Goal: Task Accomplishment & Management: Use online tool/utility

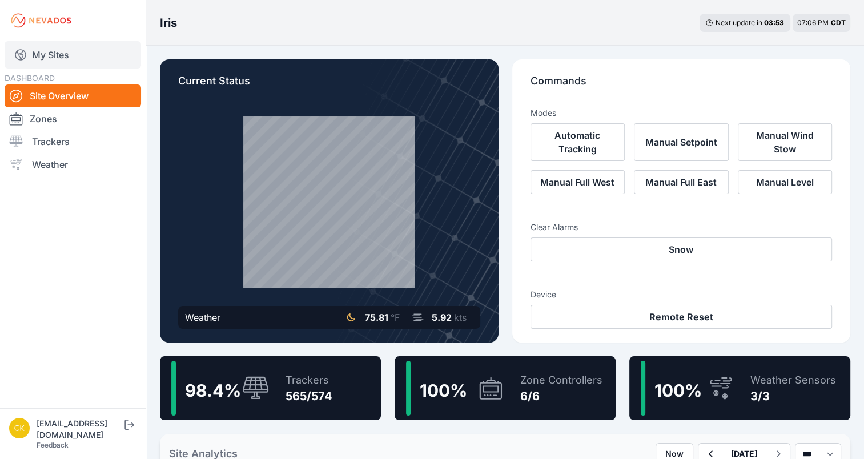
click at [44, 60] on link "My Sites" at bounding box center [73, 54] width 136 height 27
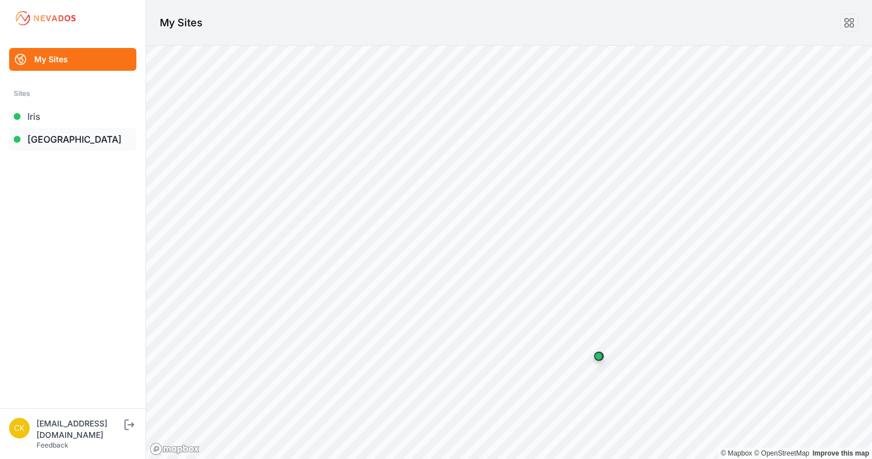
click at [63, 148] on link "[GEOGRAPHIC_DATA]" at bounding box center [72, 139] width 127 height 23
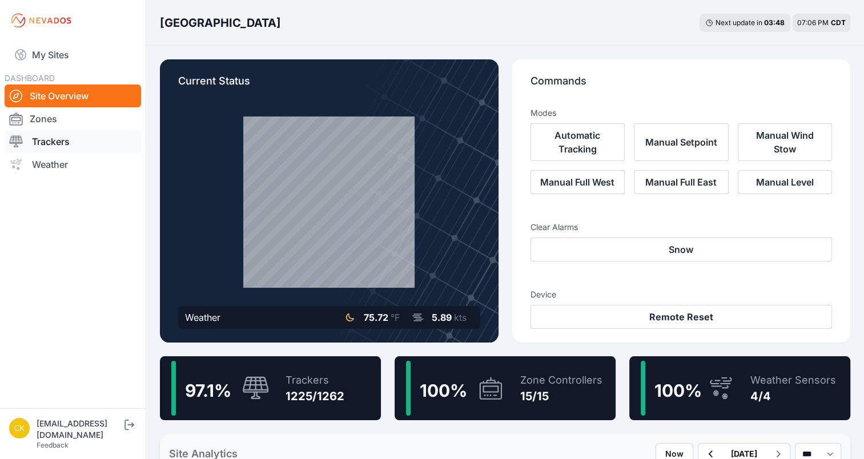
click at [65, 146] on link "Trackers" at bounding box center [73, 141] width 136 height 23
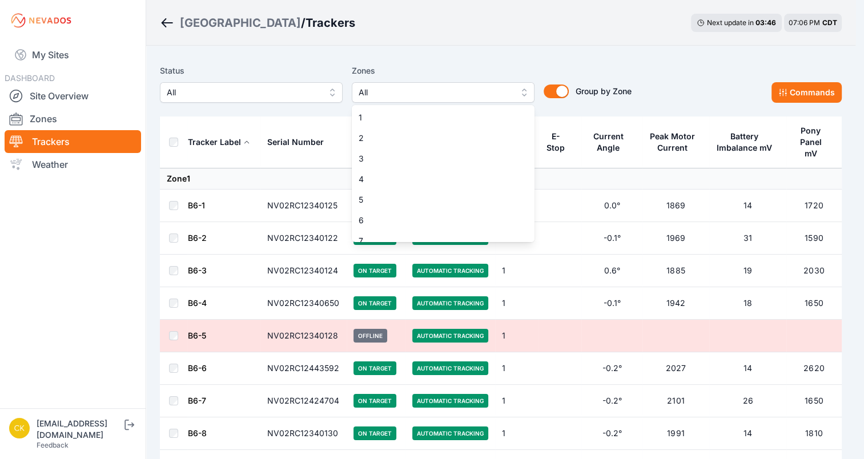
click at [383, 91] on span "All" at bounding box center [435, 93] width 153 height 14
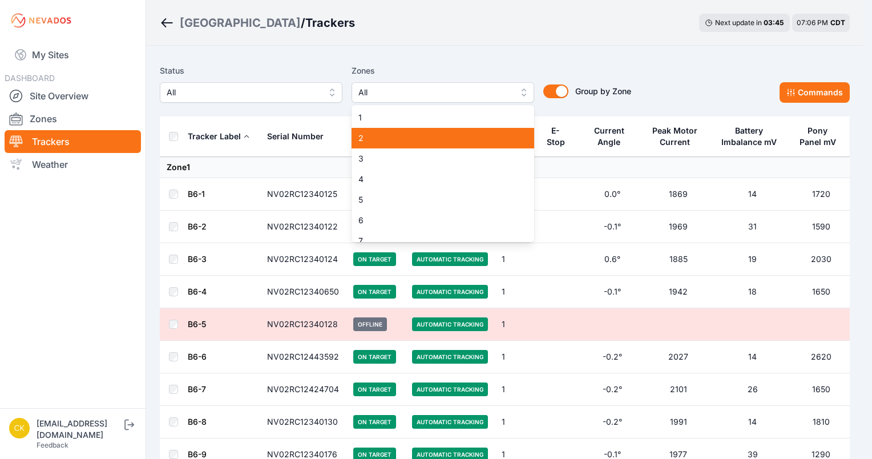
click at [380, 139] on span "2" at bounding box center [436, 137] width 155 height 11
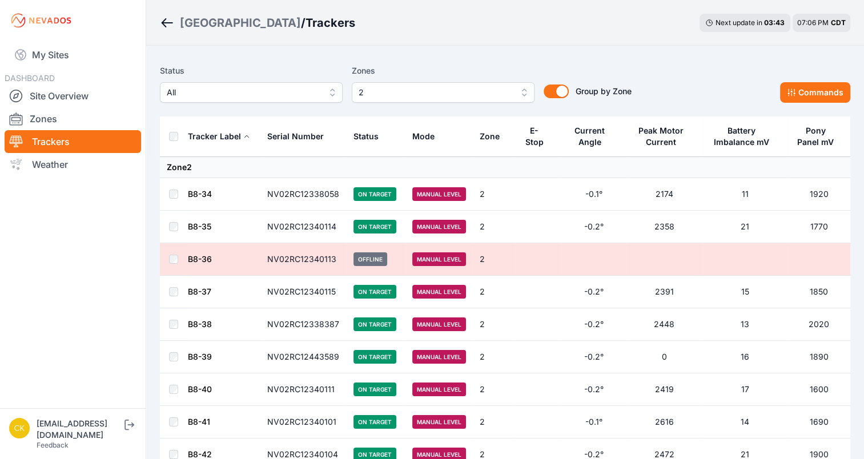
click at [168, 138] on th at bounding box center [173, 136] width 27 height 41
click at [792, 96] on icon at bounding box center [791, 92] width 9 height 9
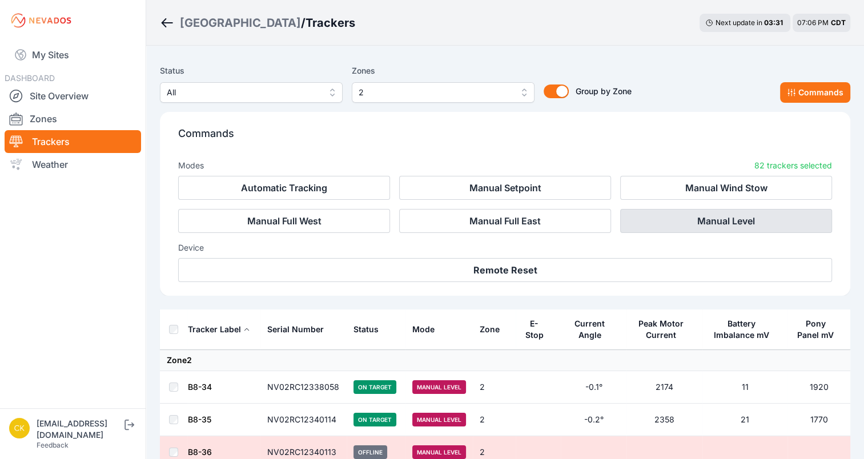
click at [682, 223] on button "Manual Level" at bounding box center [726, 221] width 212 height 24
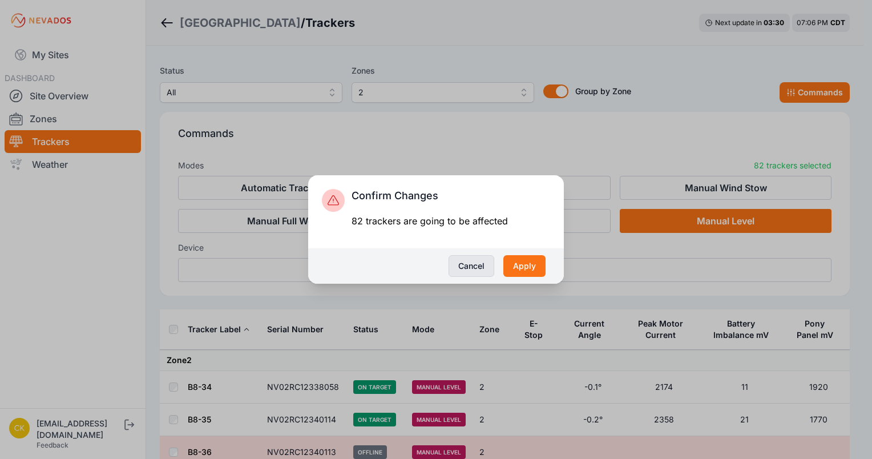
click at [465, 272] on button "Cancel" at bounding box center [472, 266] width 46 height 22
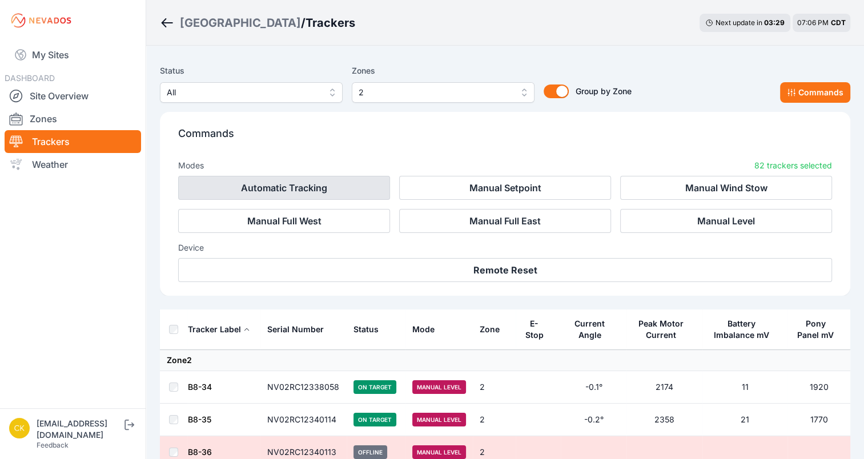
click at [304, 184] on button "Automatic Tracking" at bounding box center [284, 188] width 212 height 24
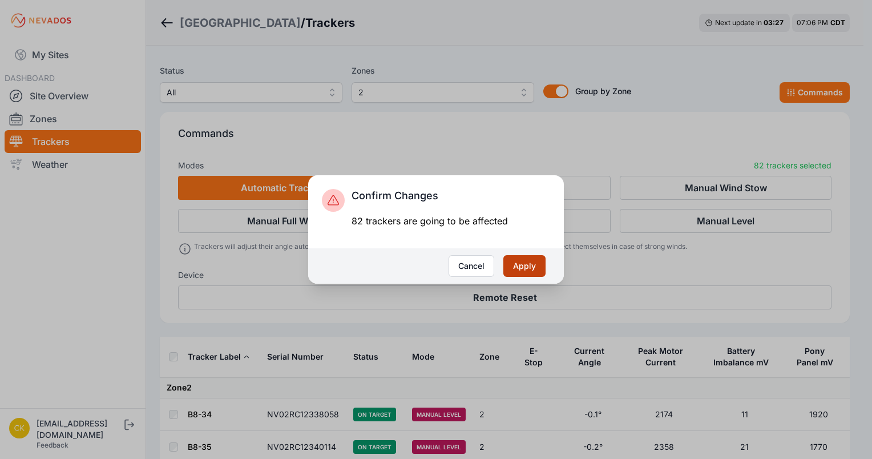
click at [538, 270] on button "Apply" at bounding box center [525, 266] width 42 height 22
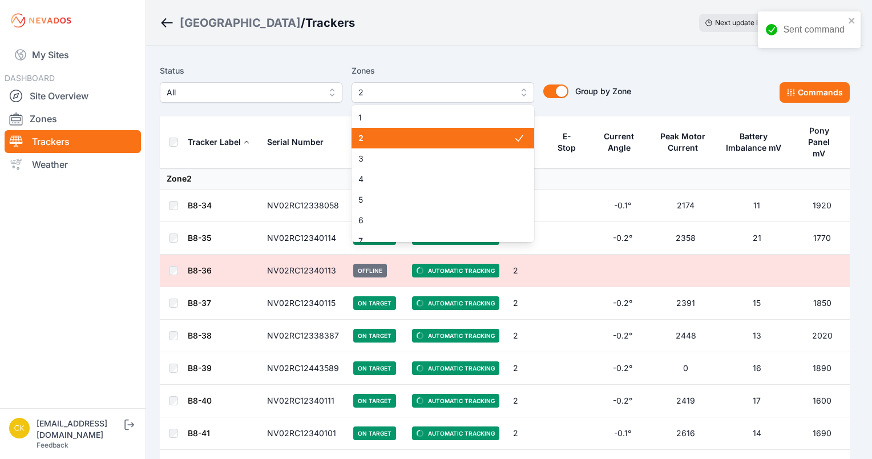
click at [508, 95] on span "2" at bounding box center [435, 93] width 153 height 14
click at [477, 132] on span "2" at bounding box center [436, 137] width 155 height 11
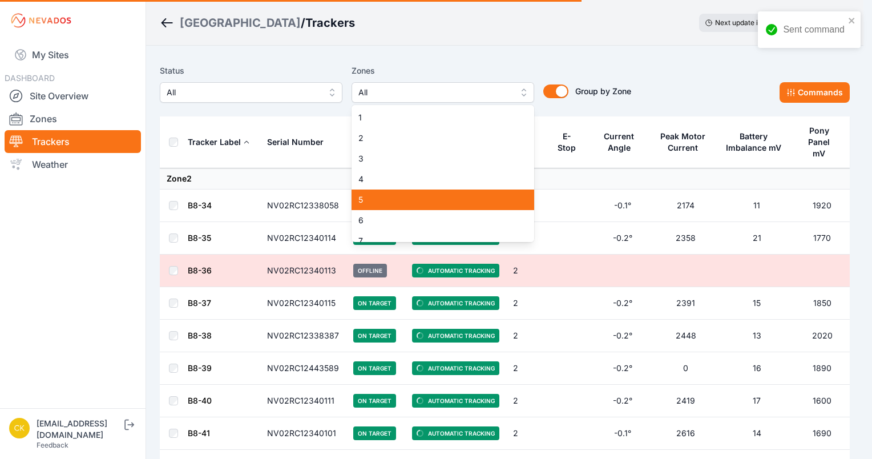
click at [420, 201] on span "5" at bounding box center [436, 199] width 155 height 11
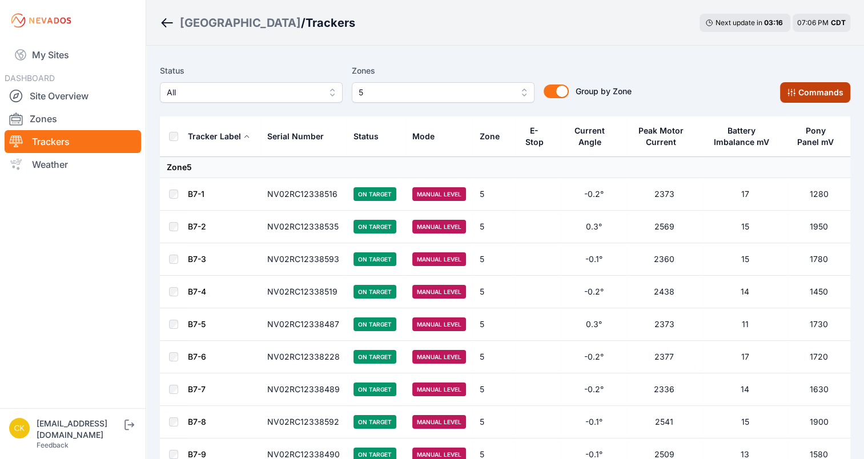
click at [793, 100] on button "Commands" at bounding box center [815, 92] width 70 height 21
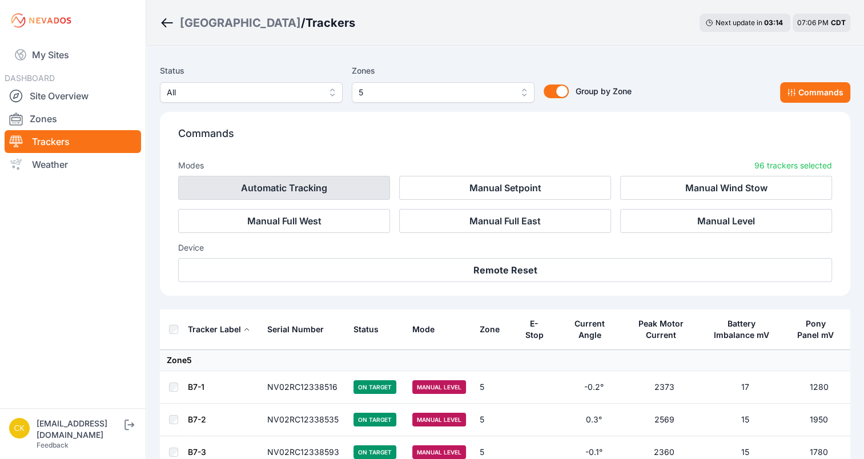
click at [366, 190] on button "Automatic Tracking" at bounding box center [284, 188] width 212 height 24
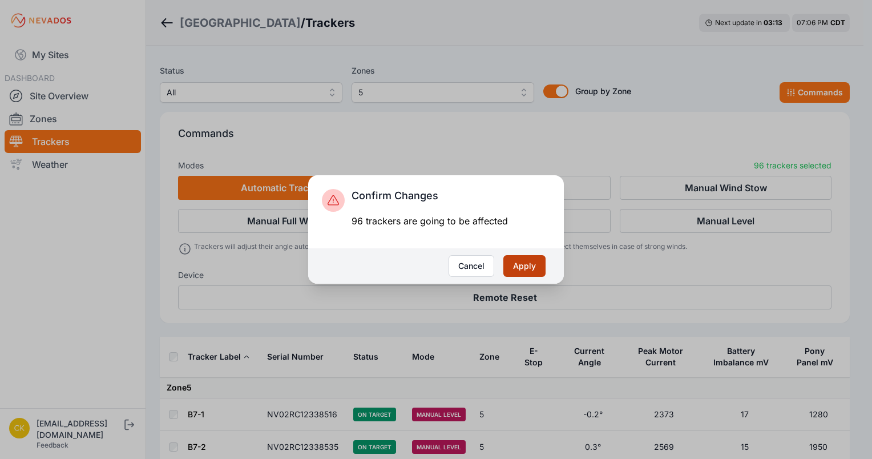
click at [525, 270] on button "Apply" at bounding box center [525, 266] width 42 height 22
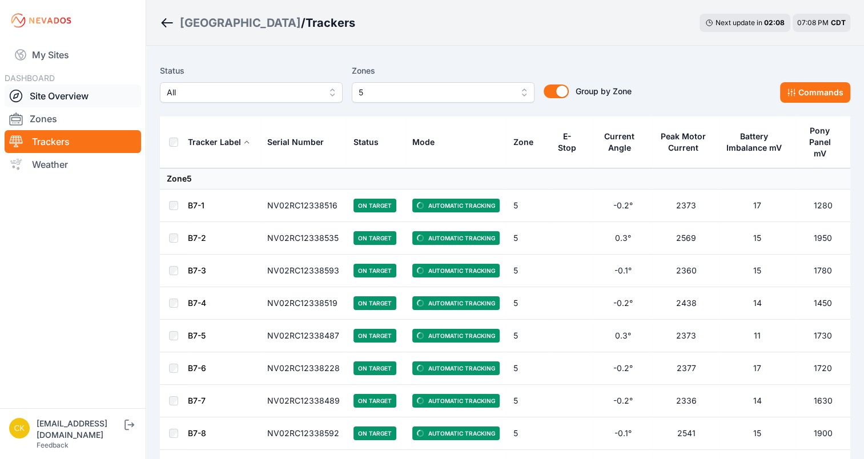
click at [100, 95] on link "Site Overview" at bounding box center [73, 96] width 136 height 23
